Goal: Find contact information: Find contact information

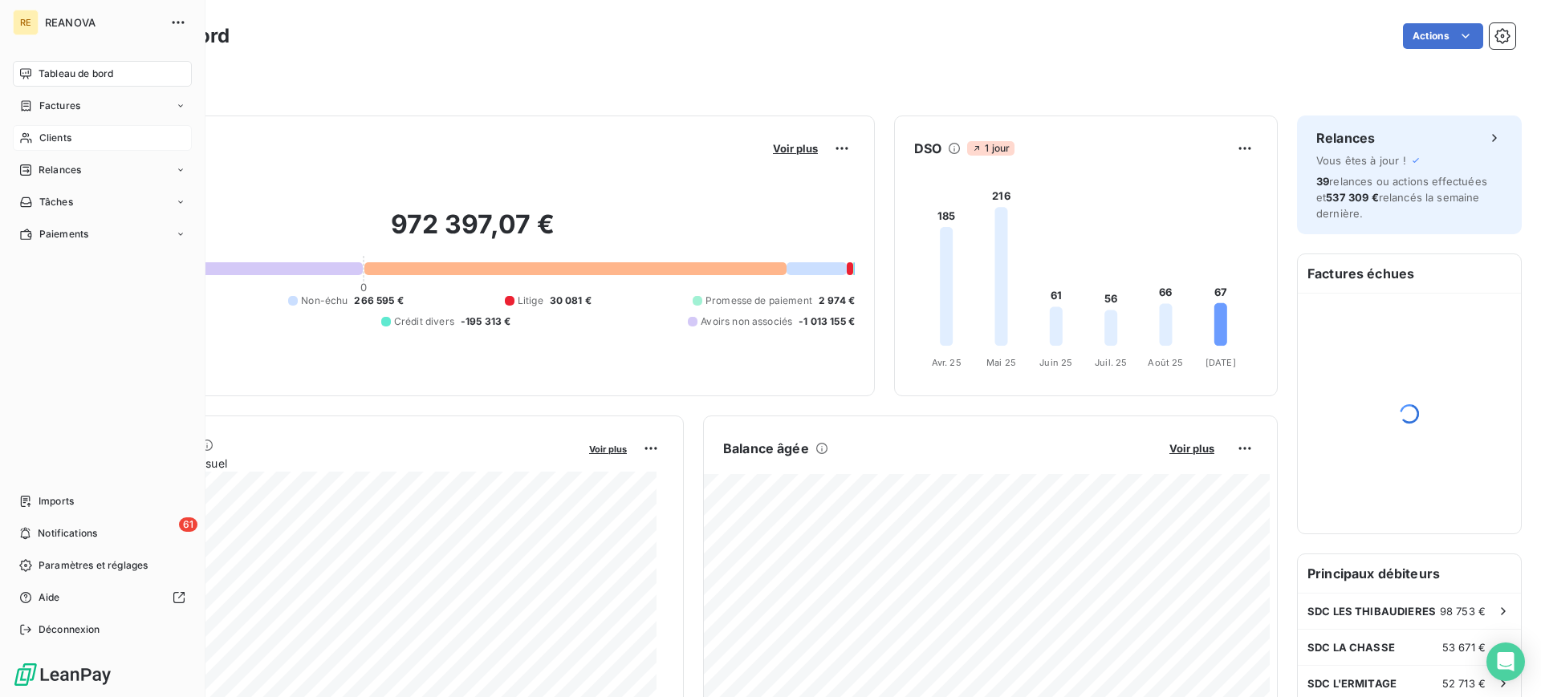
click at [96, 130] on div "Clients" at bounding box center [102, 138] width 179 height 26
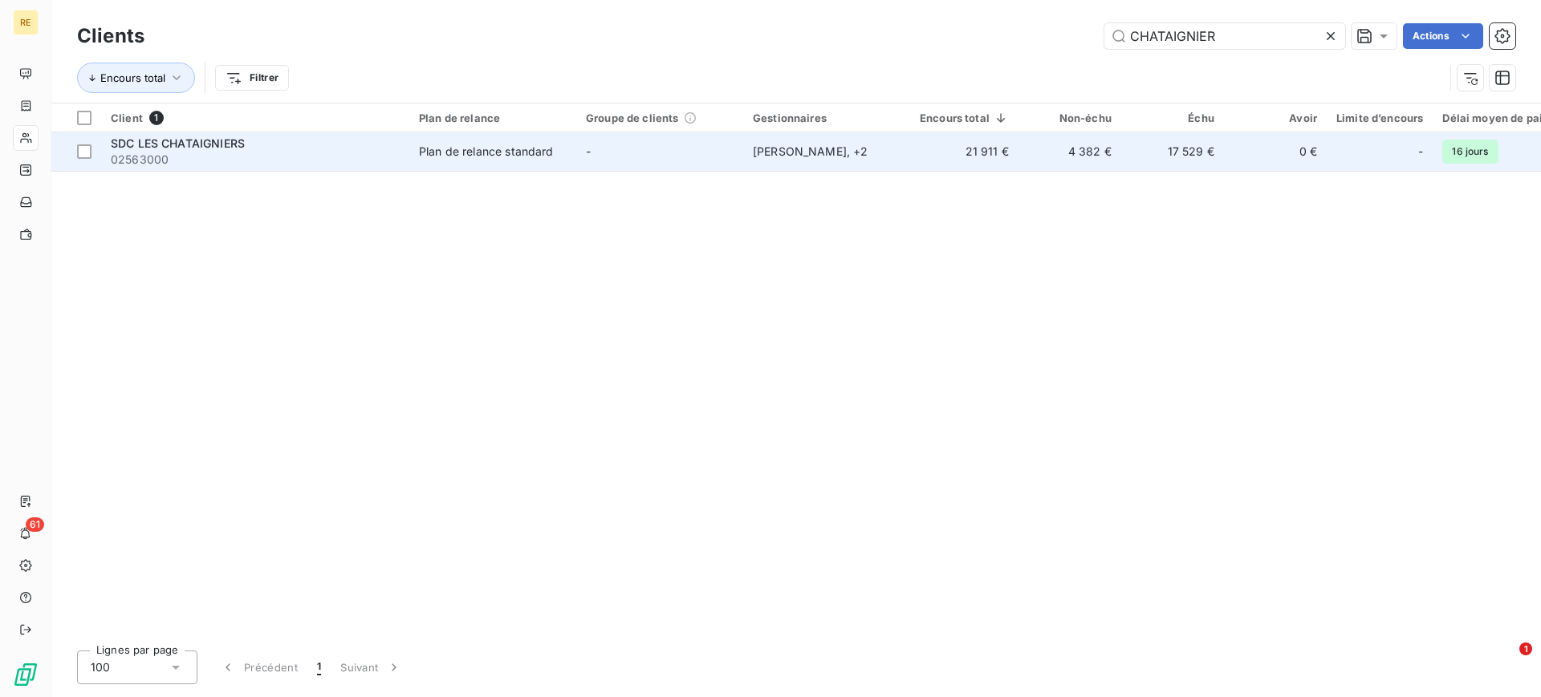
type input "CHATAIGNIER"
click at [827, 139] on td "[PERSON_NAME] , + 2" at bounding box center [826, 151] width 167 height 39
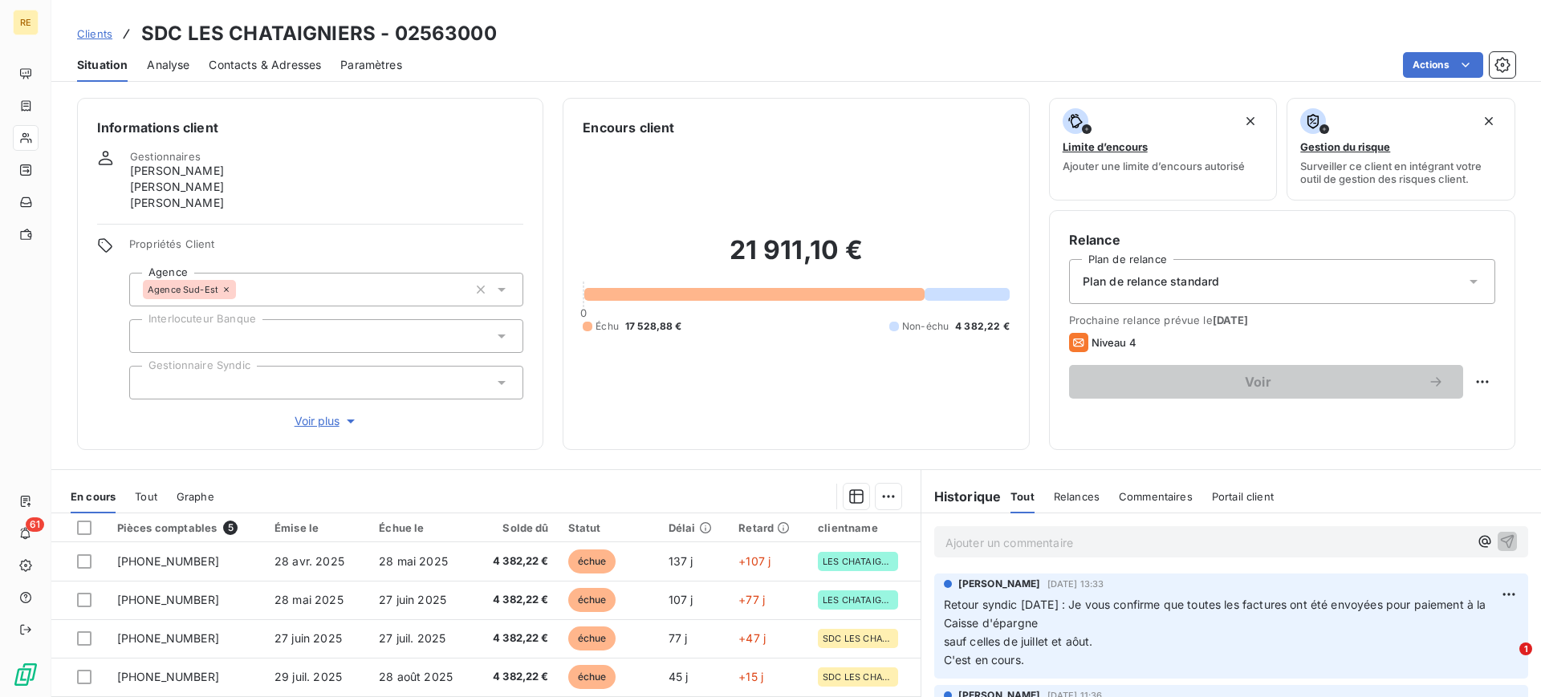
click at [306, 65] on span "Contacts & Adresses" at bounding box center [265, 65] width 112 height 16
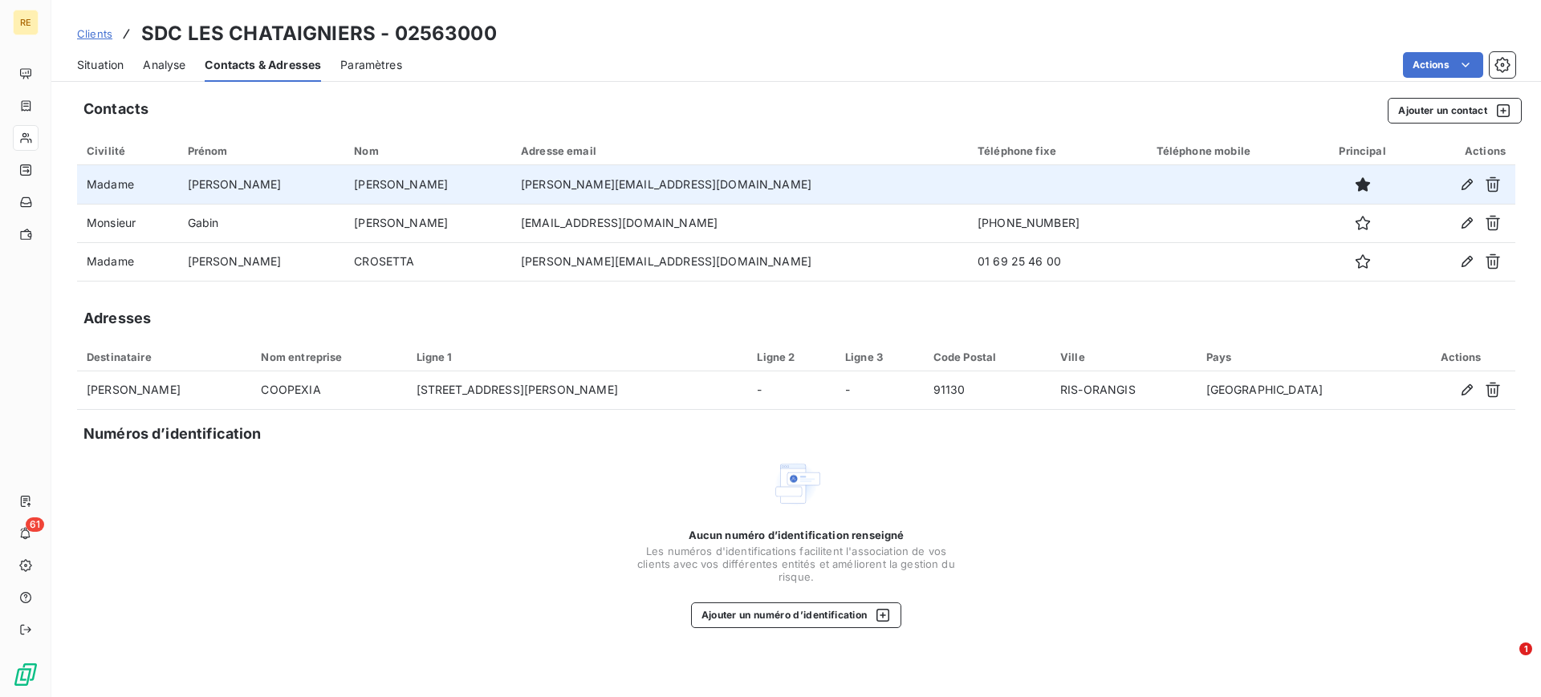
click at [513, 181] on td "[PERSON_NAME][EMAIL_ADDRESS][DOMAIN_NAME]" at bounding box center [739, 184] width 457 height 39
copy td "[PERSON_NAME][EMAIL_ADDRESS][DOMAIN_NAME]"
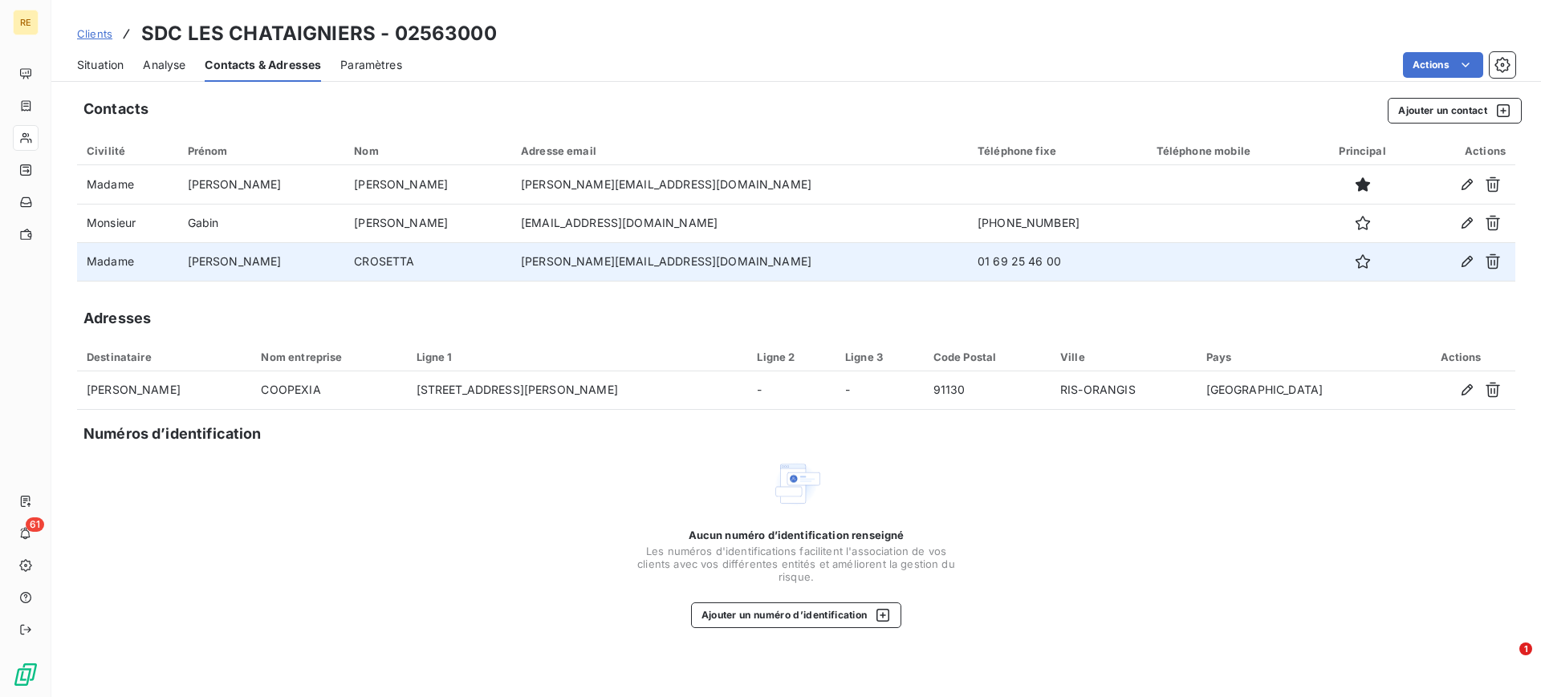
click at [522, 262] on td "[PERSON_NAME][EMAIL_ADDRESS][DOMAIN_NAME]" at bounding box center [739, 261] width 457 height 39
copy td "[PERSON_NAME][EMAIL_ADDRESS][DOMAIN_NAME]"
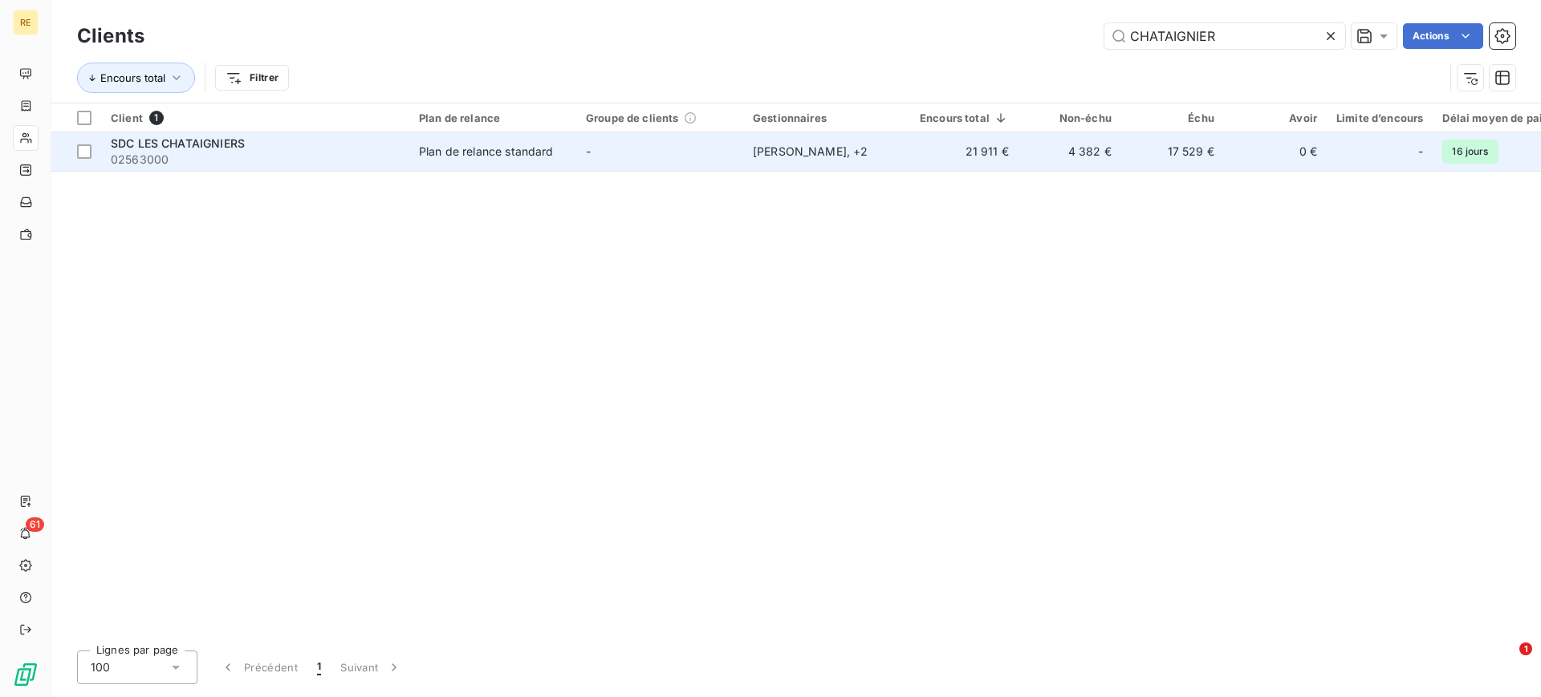
click at [253, 150] on div "SDC LES CHATAIGNIERS" at bounding box center [255, 144] width 289 height 16
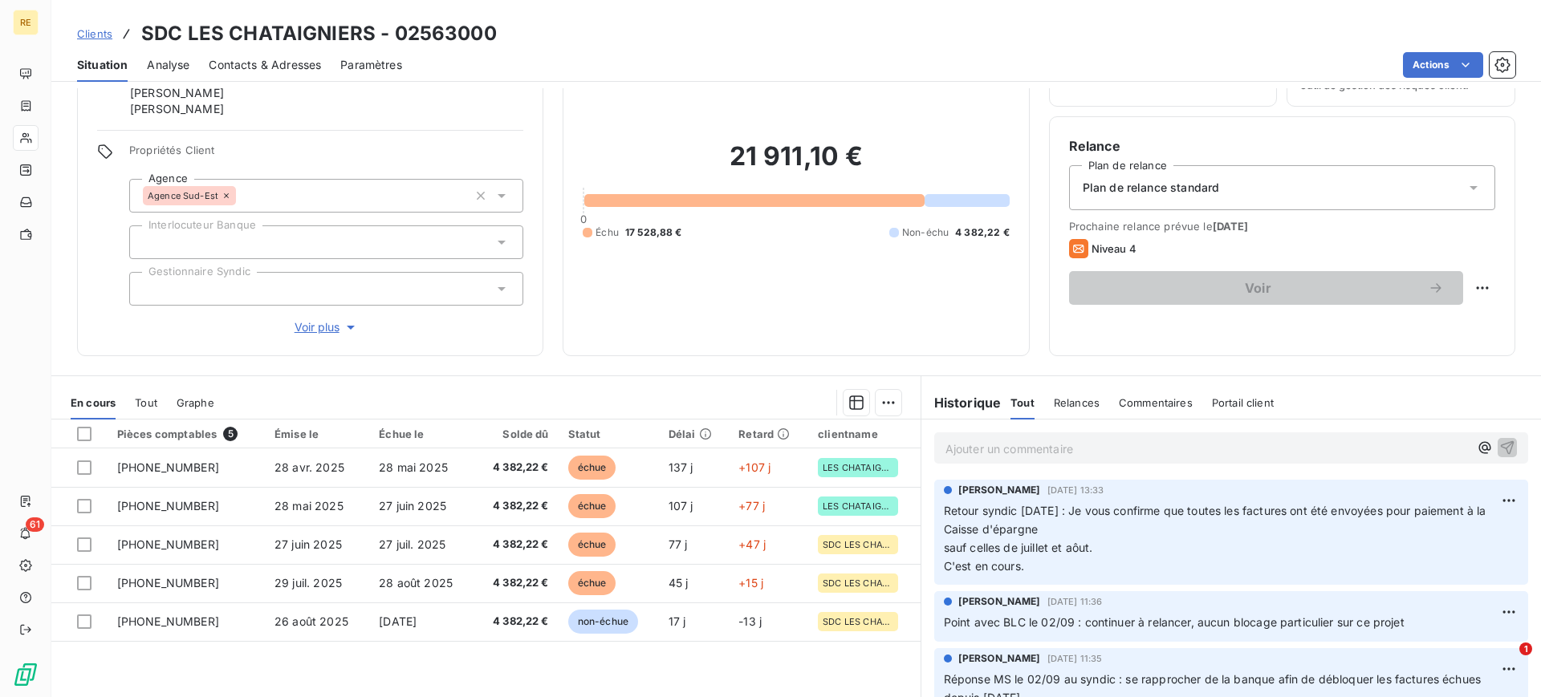
scroll to position [173, 0]
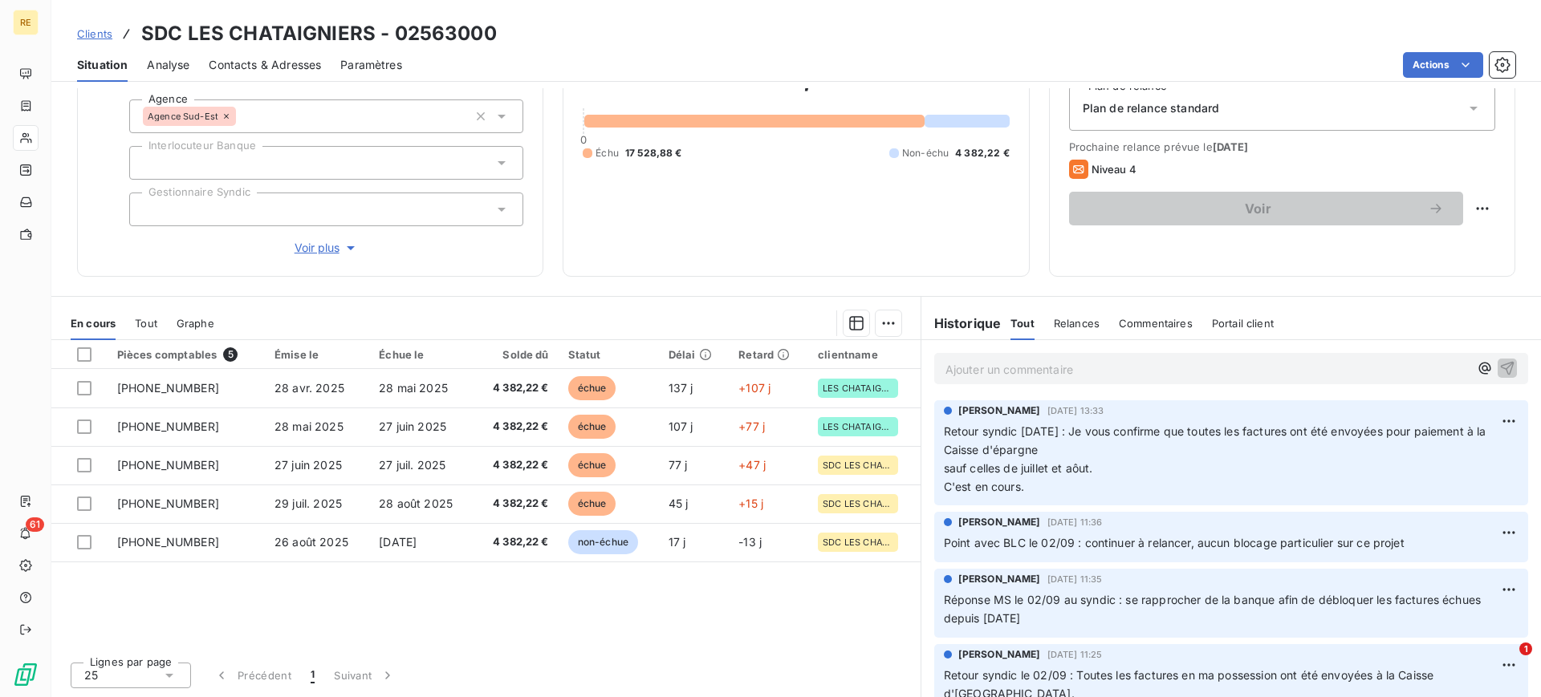
click at [1061, 374] on p "Ajouter un commentaire ﻿" at bounding box center [1206, 370] width 523 height 20
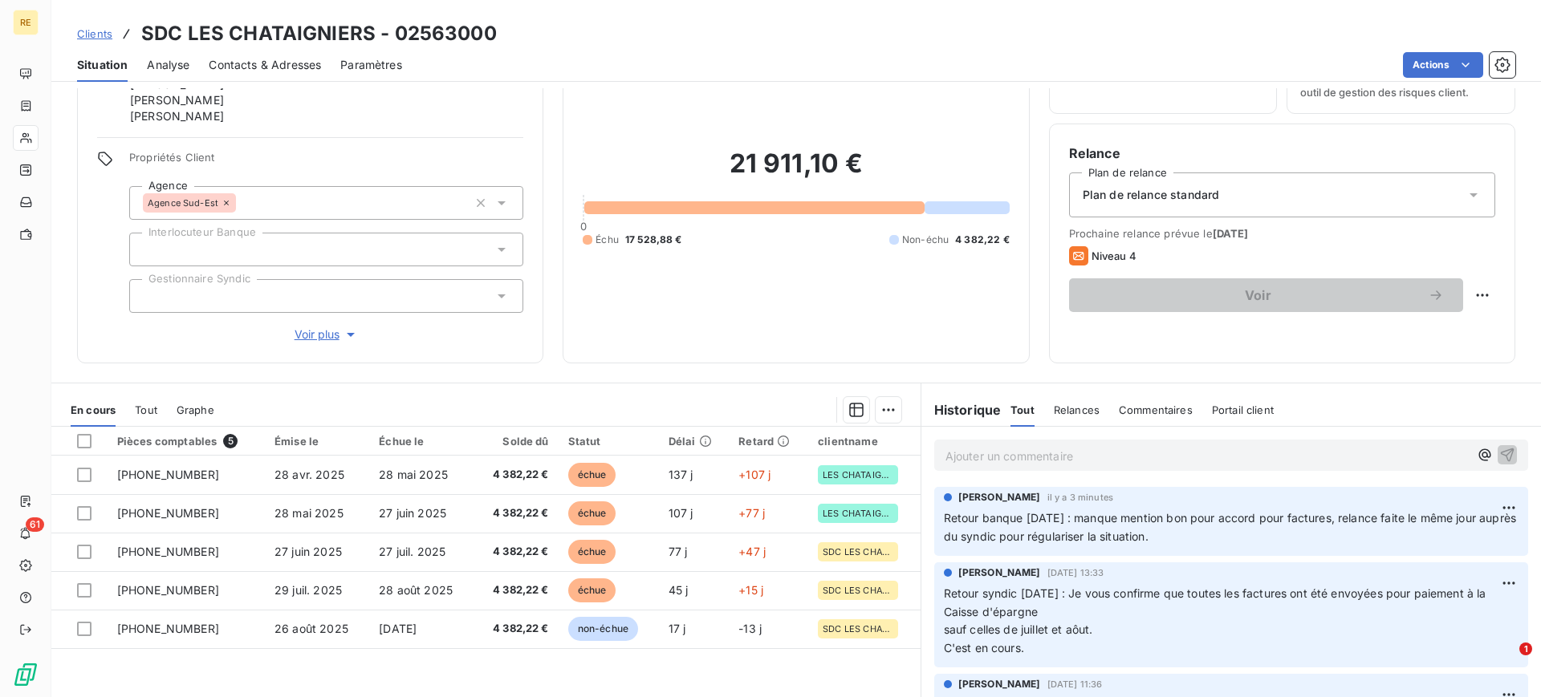
scroll to position [0, 0]
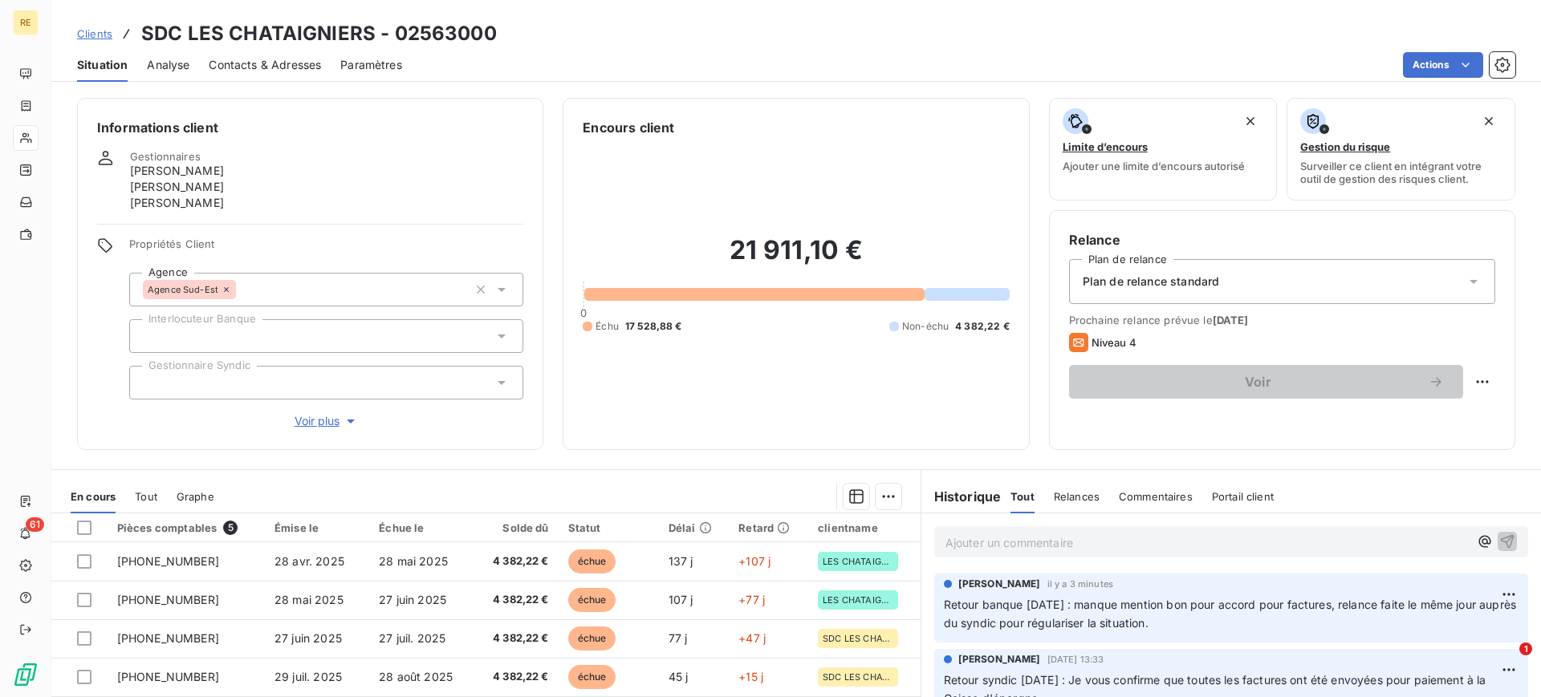
click at [100, 32] on span "Clients" at bounding box center [94, 33] width 35 height 13
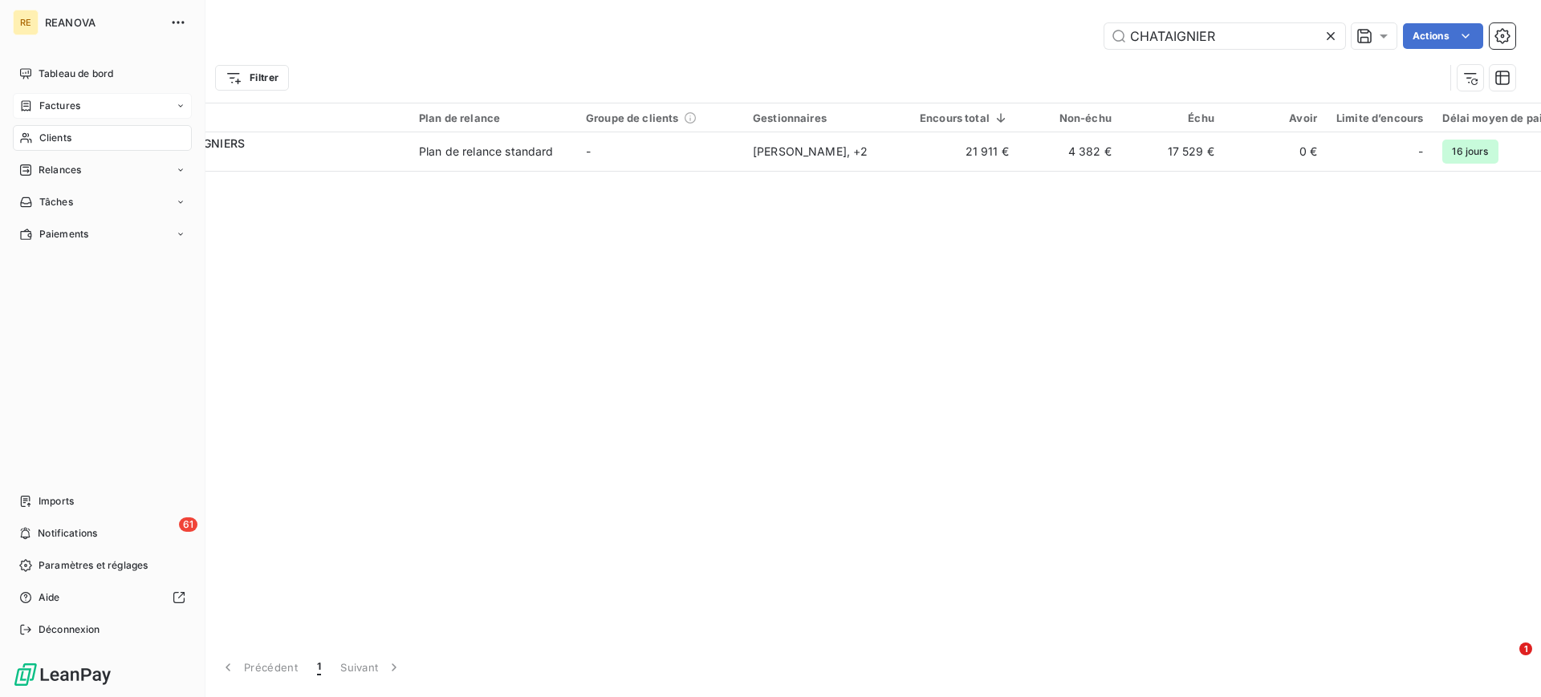
click at [55, 111] on span "Factures" at bounding box center [59, 106] width 41 height 14
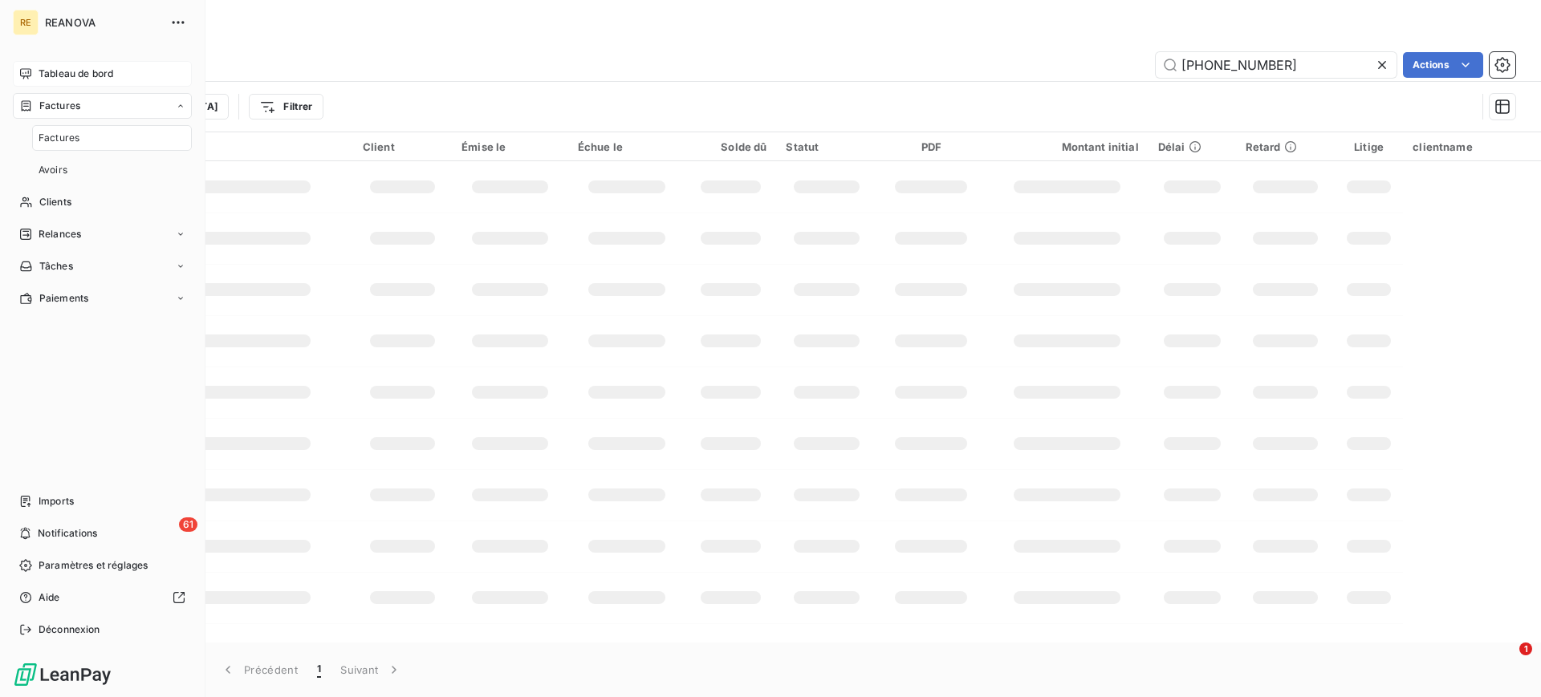
click at [72, 71] on span "Tableau de bord" at bounding box center [76, 74] width 75 height 14
